Goal: Task Accomplishment & Management: Complete application form

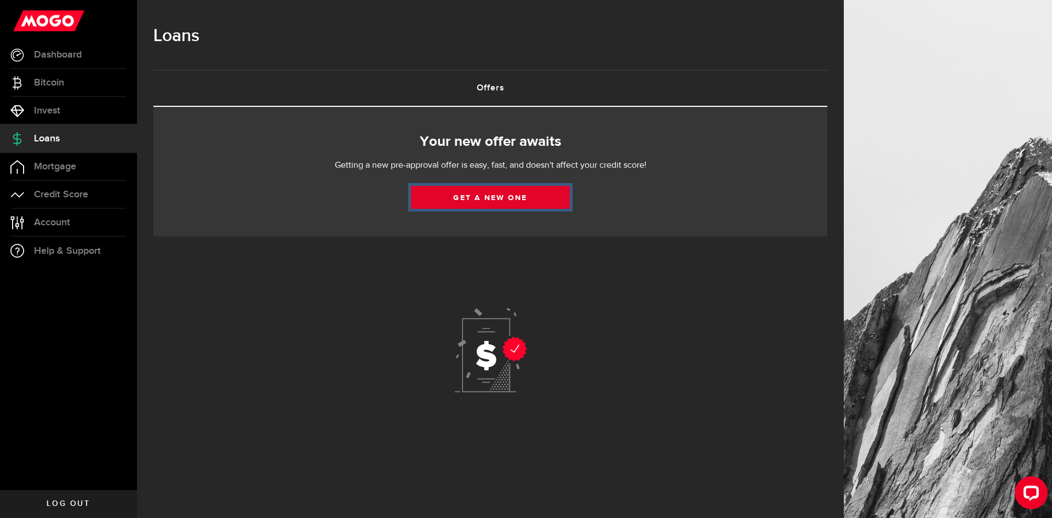
click at [552, 199] on link "Get a new one" at bounding box center [490, 197] width 159 height 23
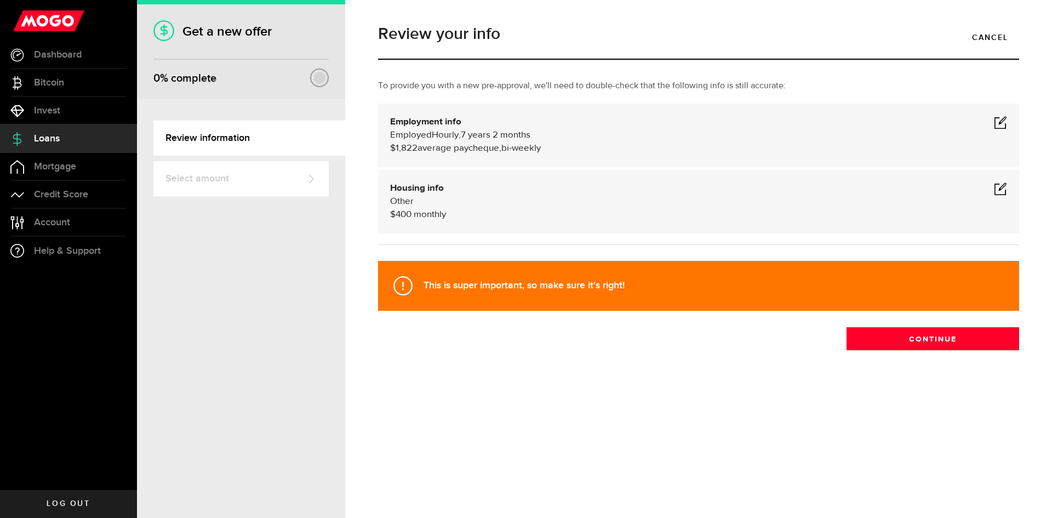
click at [992, 123] on div "Employment info Employed Hourly , 7 years 2 months (on maternity leave) undefin…" at bounding box center [698, 135] width 617 height 39
click at [999, 122] on span at bounding box center [1000, 122] width 13 height 13
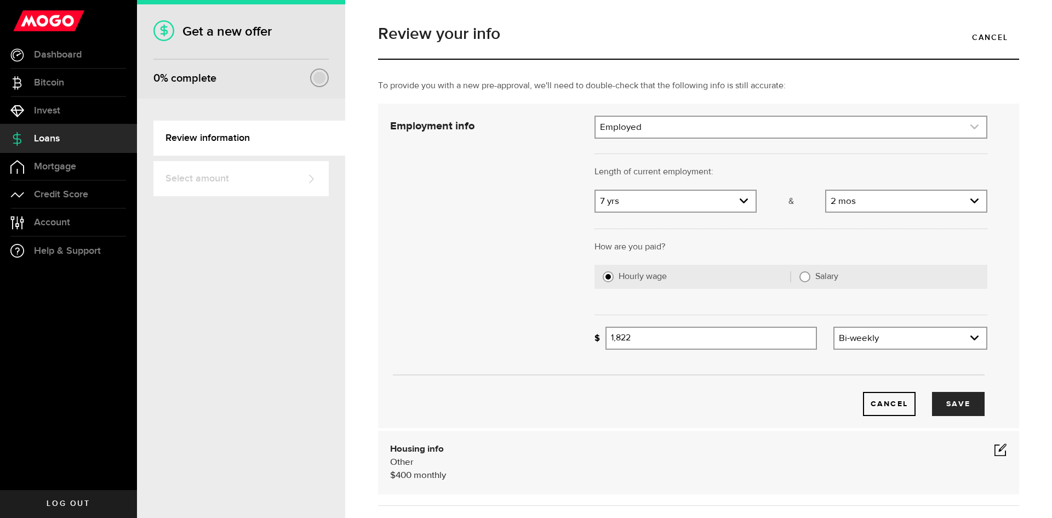
click at [721, 130] on link "expand select" at bounding box center [791, 127] width 391 height 21
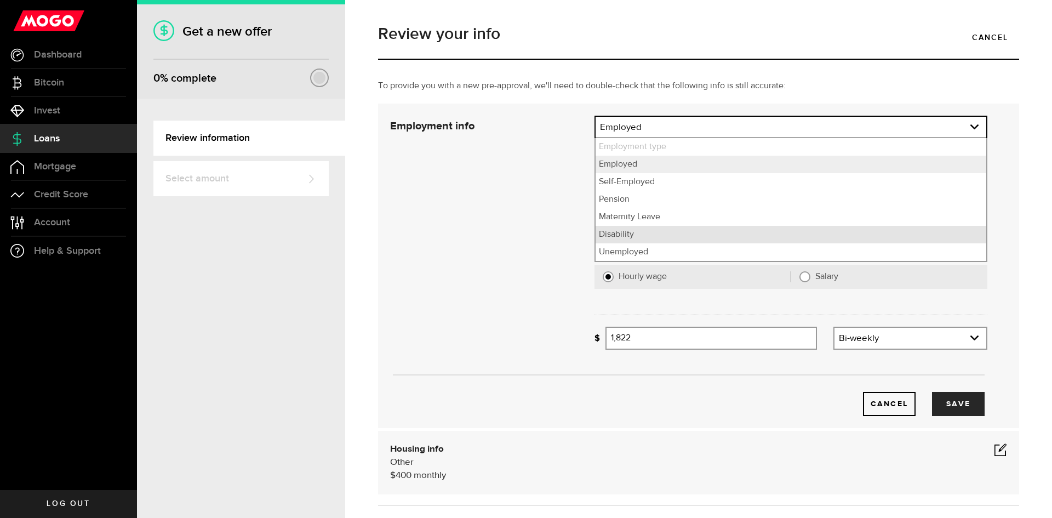
click at [654, 236] on li "Disability" at bounding box center [791, 235] width 391 height 18
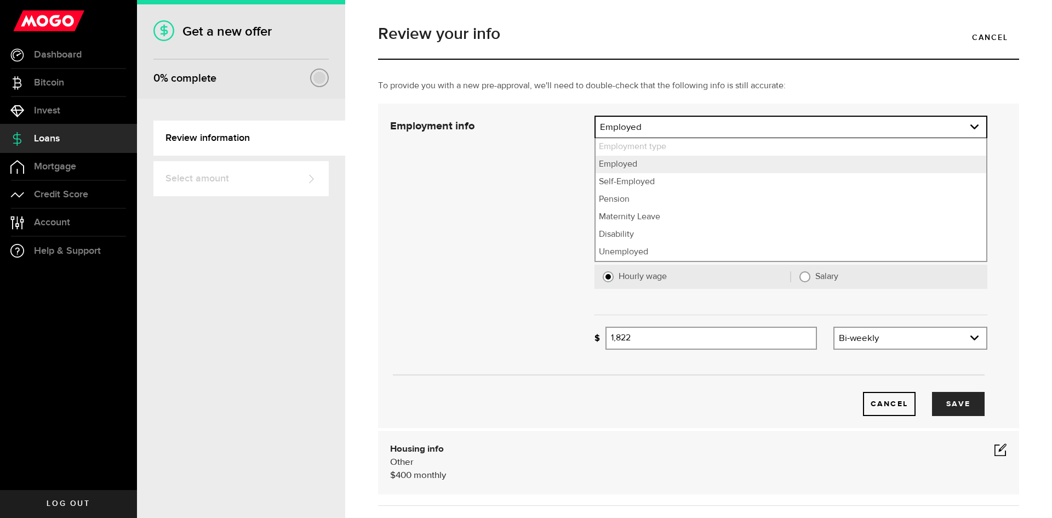
select select "Disability"
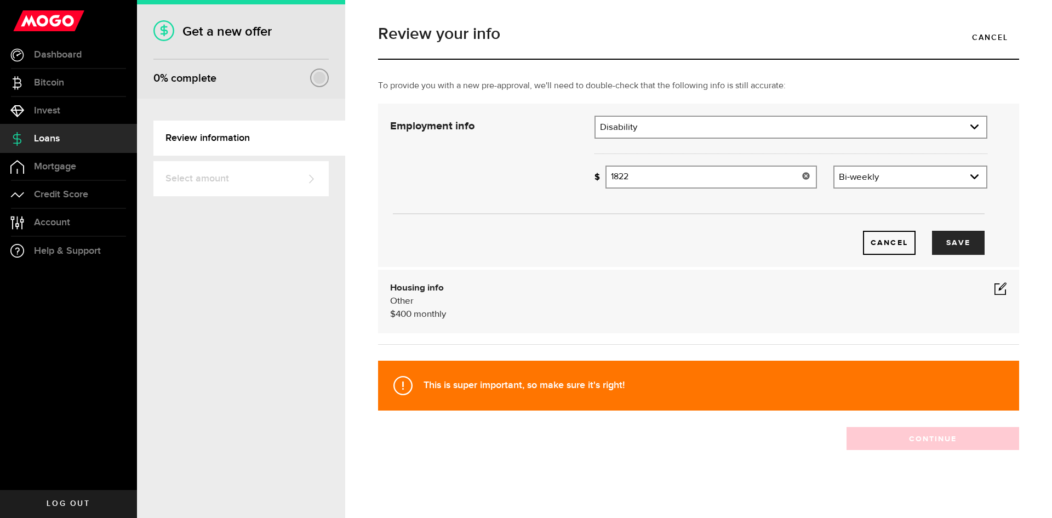
click at [679, 173] on input "1822" at bounding box center [712, 177] width 212 height 23
type input "1"
type input "400"
click at [895, 187] on div "Bi-weekly Frequency Weekly Bi-weekly Monthly Semi-monthly" at bounding box center [911, 177] width 154 height 23
click at [895, 178] on link "expand select" at bounding box center [911, 177] width 152 height 21
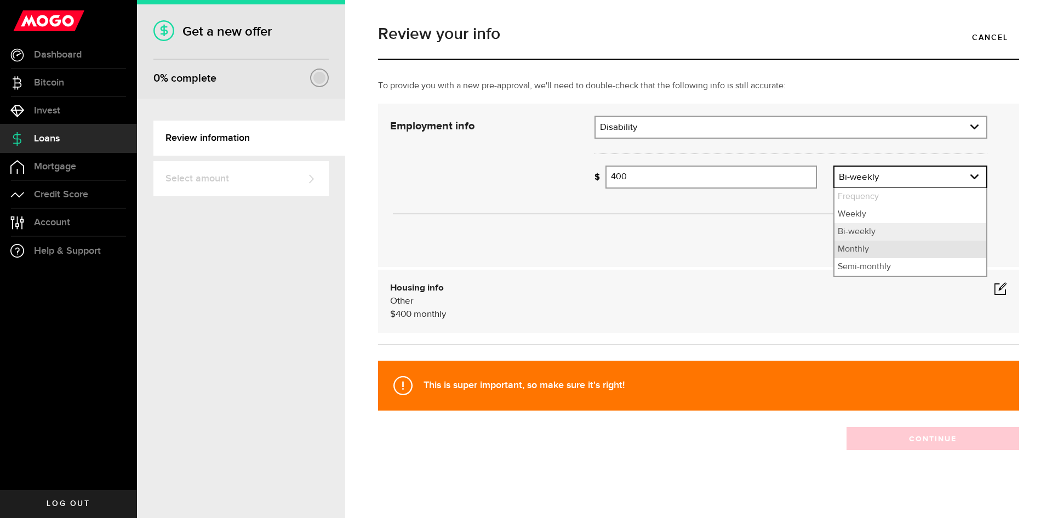
click at [870, 251] on li "Monthly" at bounding box center [911, 250] width 152 height 18
select select "monthly"
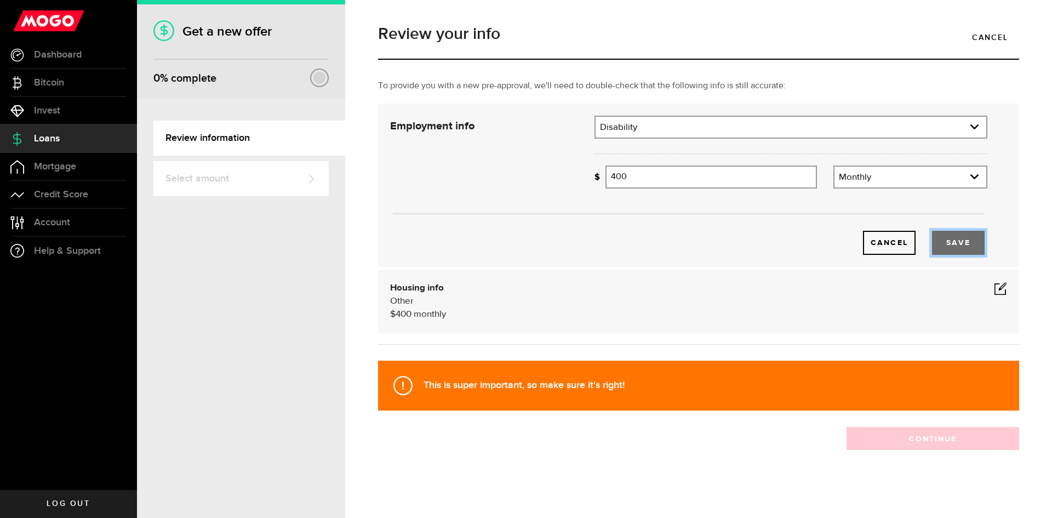
click at [968, 246] on button "Save" at bounding box center [958, 243] width 53 height 24
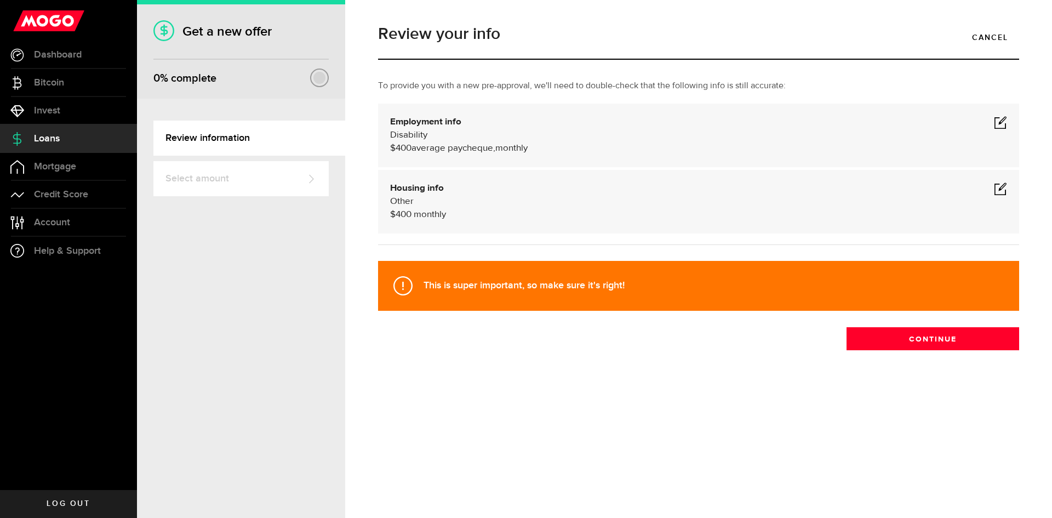
click at [995, 191] on span at bounding box center [1000, 188] width 13 height 13
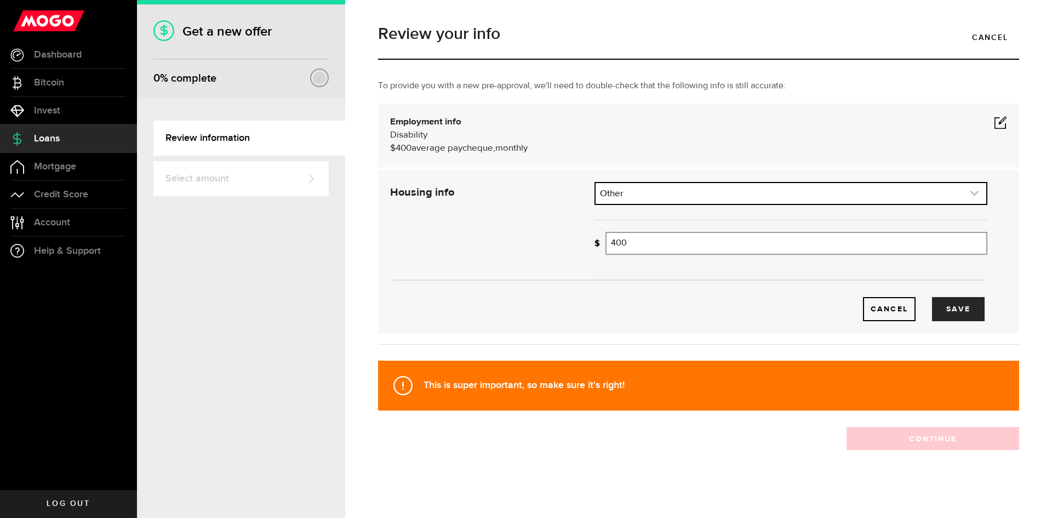
click at [644, 202] on link "expand select" at bounding box center [791, 193] width 391 height 21
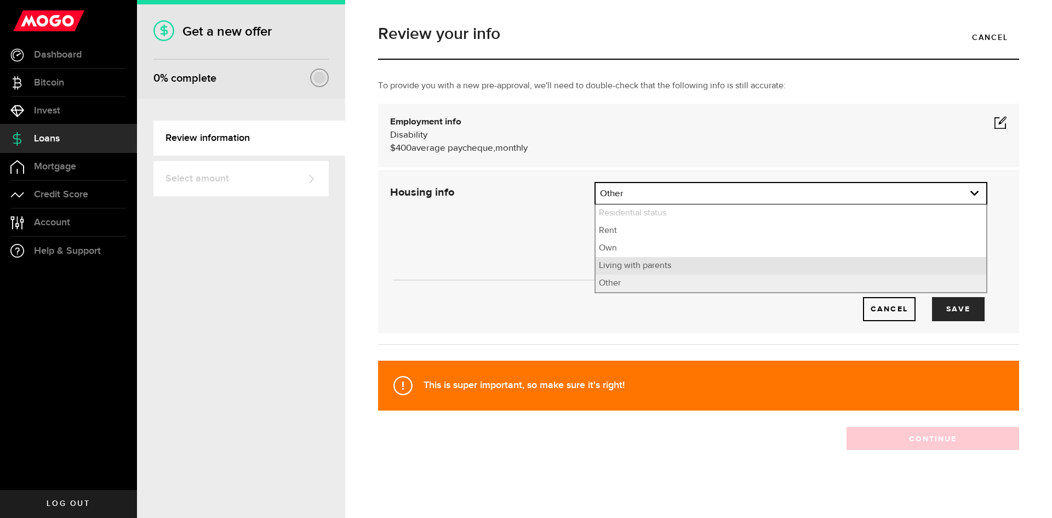
click at [637, 261] on li "Living with parents" at bounding box center [791, 266] width 391 height 18
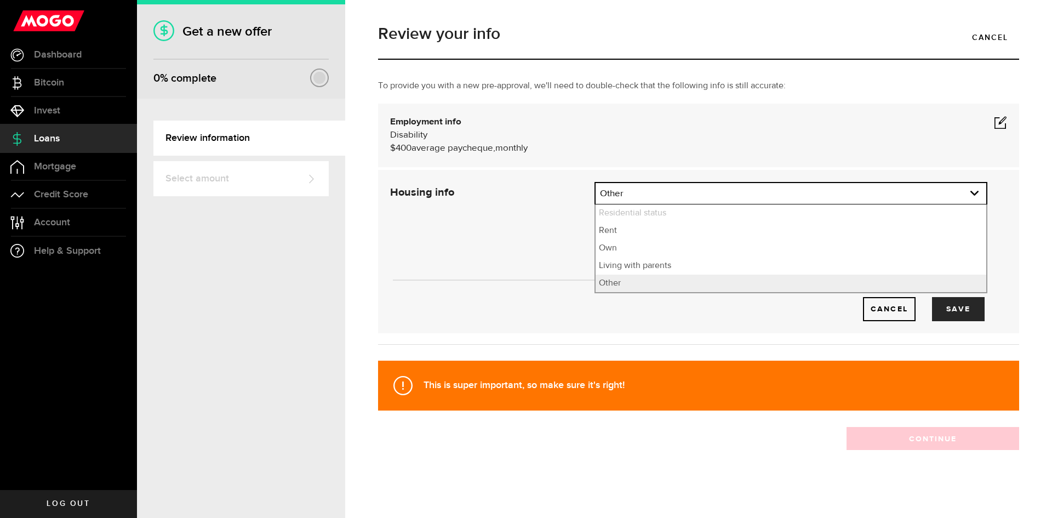
select select "Living with parents"
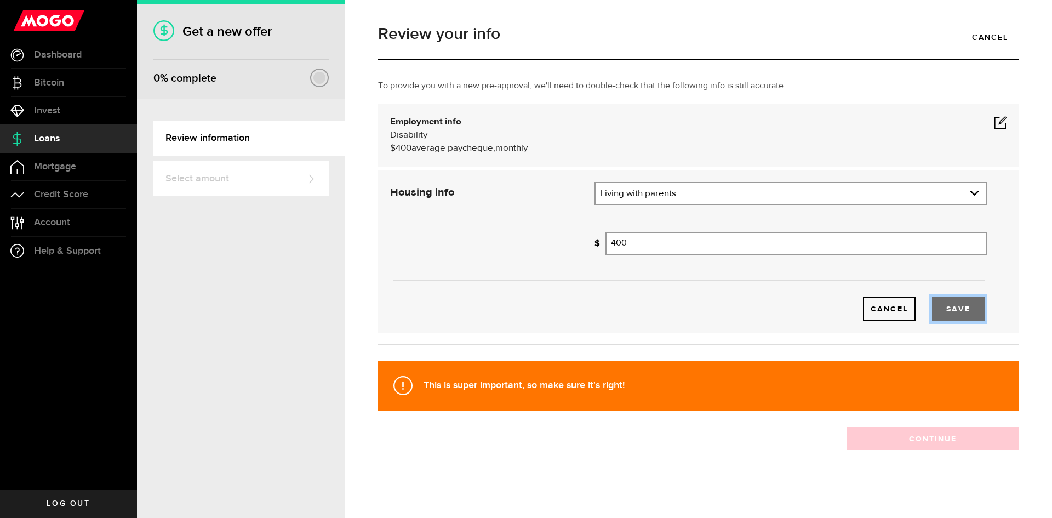
click at [953, 301] on button "Save" at bounding box center [958, 309] width 53 height 24
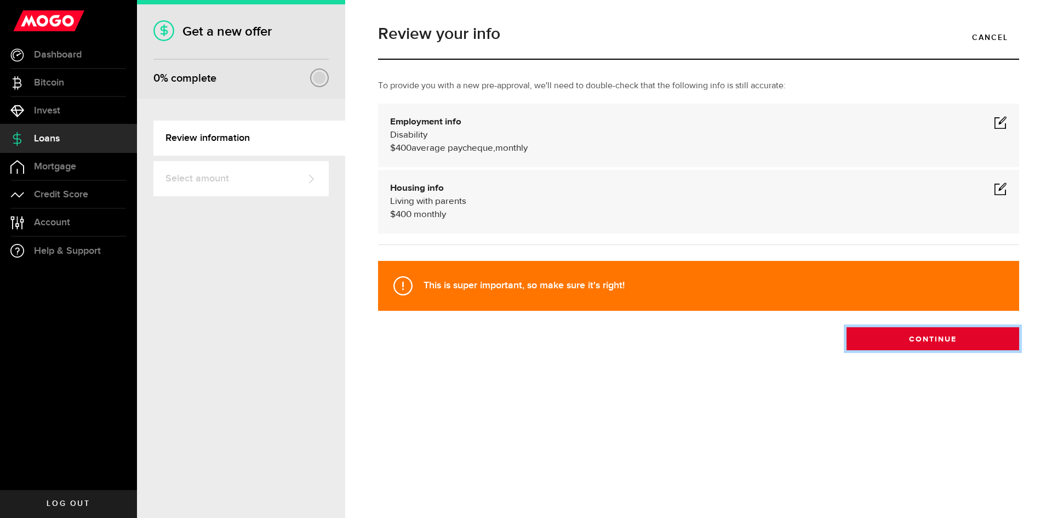
click at [987, 339] on button "Continue" at bounding box center [933, 338] width 173 height 23
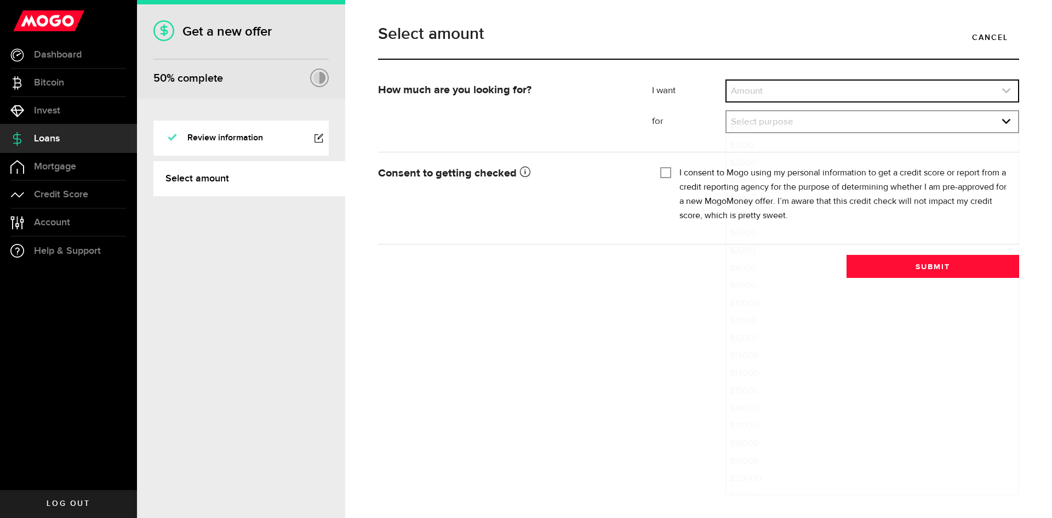
click at [784, 96] on link "expand select" at bounding box center [873, 91] width 292 height 21
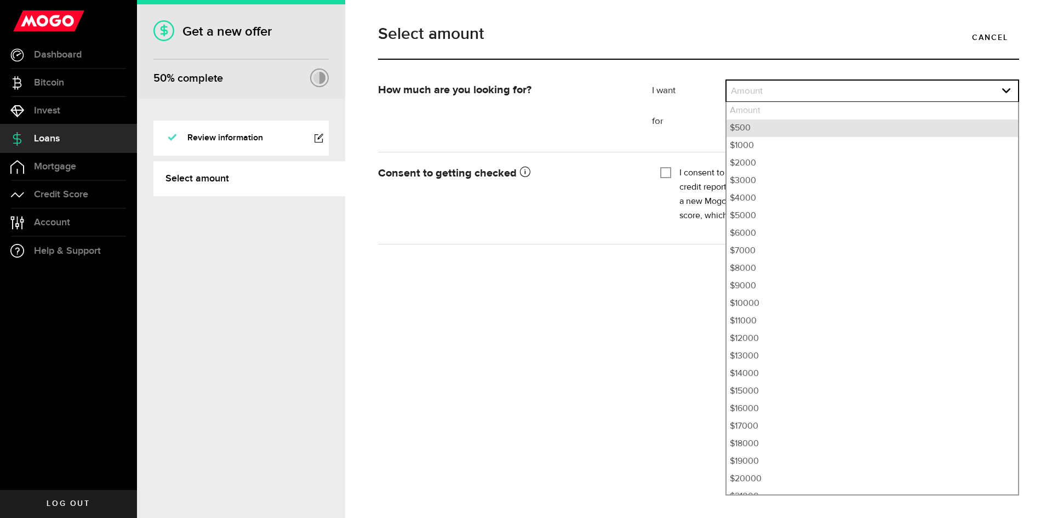
click at [779, 136] on li "$500" at bounding box center [873, 128] width 292 height 18
select select "500"
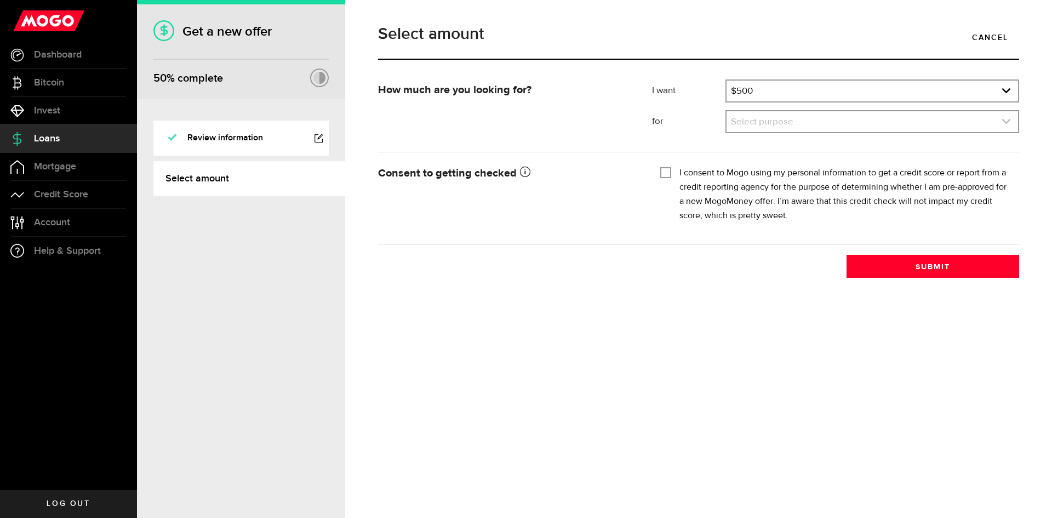
click at [788, 118] on link "expand select" at bounding box center [873, 121] width 292 height 21
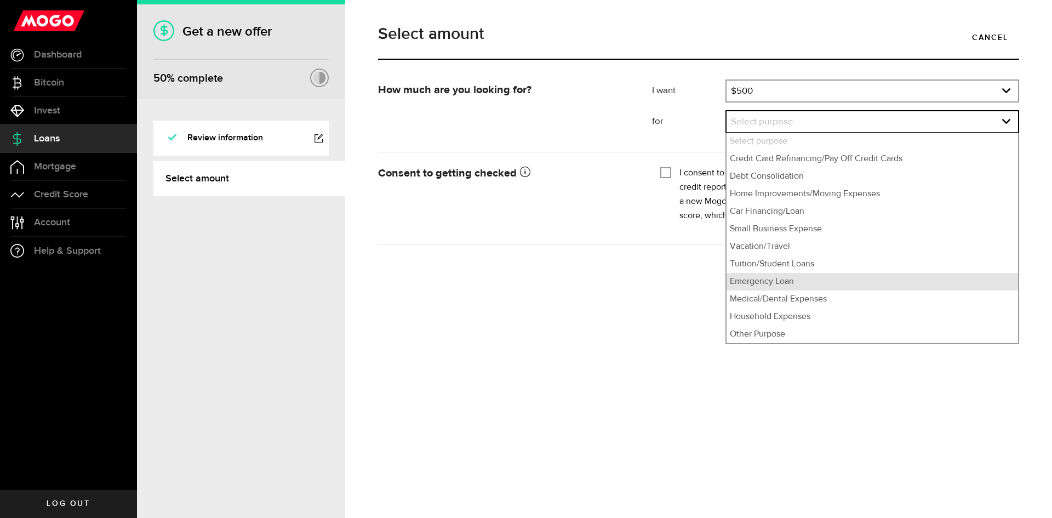
click at [782, 287] on li "Emergency Loan" at bounding box center [873, 282] width 292 height 18
select select "Emergency Loan"
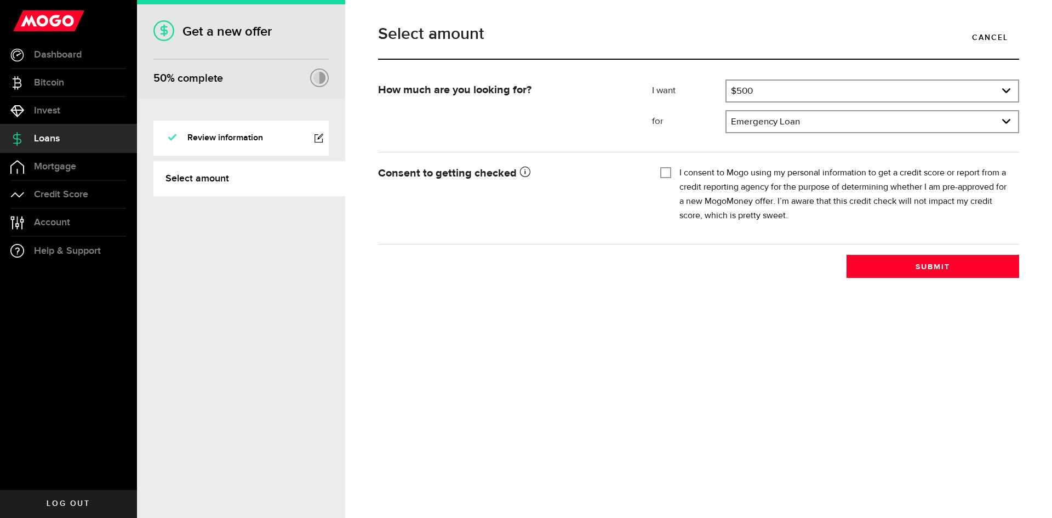
click at [681, 171] on label "I consent to Mogo using my personal information to get a credit score or report…" at bounding box center [846, 194] width 332 height 57
click at [671, 171] on input "I consent to Mogo using my personal information to get a credit score or report…" at bounding box center [665, 171] width 11 height 11
click at [675, 168] on div "I consent to Mogo using my personal information to get a credit score or report…" at bounding box center [835, 194] width 351 height 57
click at [665, 171] on input "I consent to Mogo using my personal information to get a credit score or report…" at bounding box center [665, 171] width 11 height 11
click at [657, 172] on div "Tick this box so that we can show you your credit score! I consent to Mogo usin…" at bounding box center [835, 198] width 367 height 70
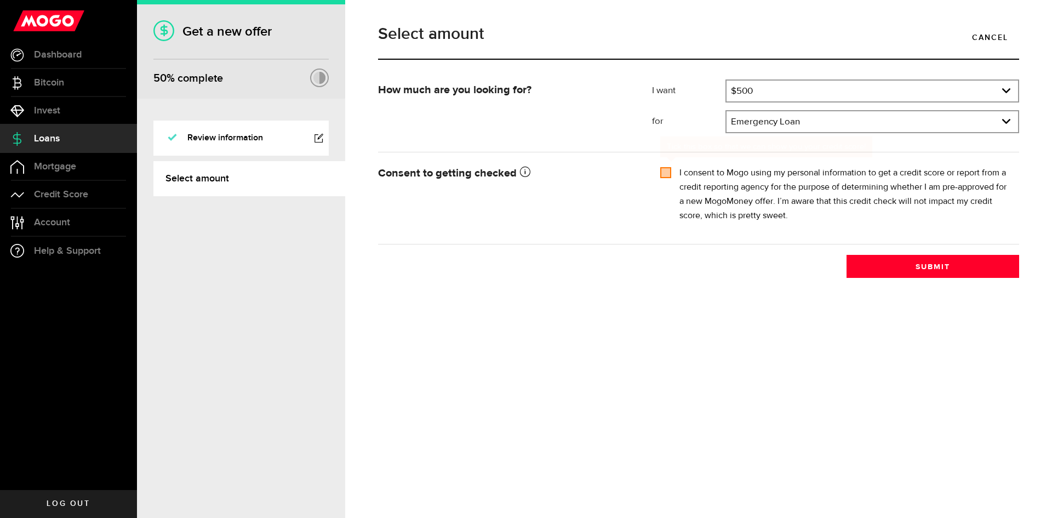
click at [659, 172] on div "Tick this box so that we can show you your credit score! I consent to Mogo usin…" at bounding box center [835, 198] width 367 height 70
click at [672, 176] on div "I consent to Mogo using my personal information to get a credit score or report…" at bounding box center [835, 194] width 351 height 57
click at [674, 168] on div "I consent to Mogo using my personal information to get a credit score or report…" at bounding box center [835, 194] width 351 height 57
click at [671, 169] on input "I consent to Mogo using my personal information to get a credit score or report…" at bounding box center [665, 171] width 11 height 11
checkbox input "true"
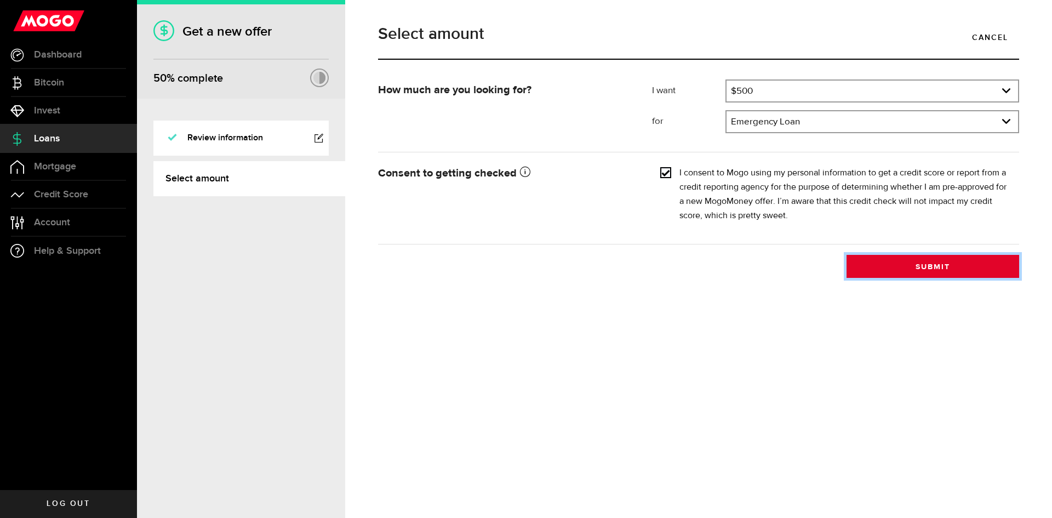
click at [923, 262] on button "Submit" at bounding box center [933, 266] width 173 height 23
